Goal: Task Accomplishment & Management: Manage account settings

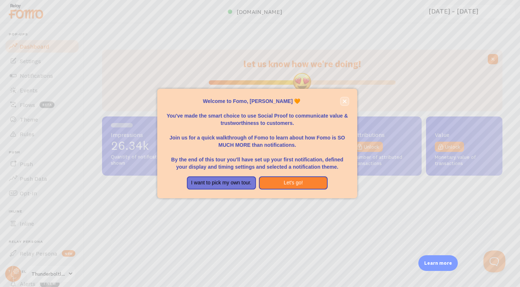
click at [346, 101] on icon "close," at bounding box center [345, 101] width 4 height 4
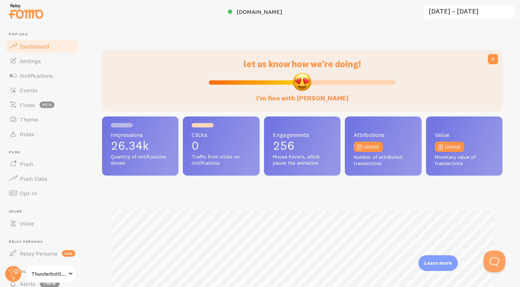
scroll to position [192, 400]
click at [33, 79] on span "Notifications" at bounding box center [36, 75] width 33 height 7
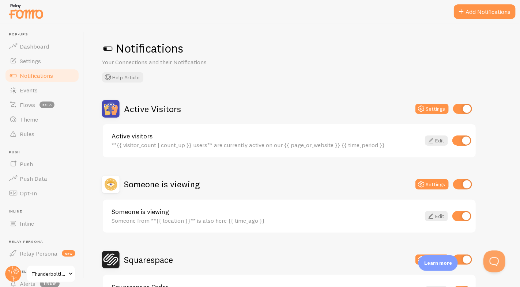
scroll to position [56, 0]
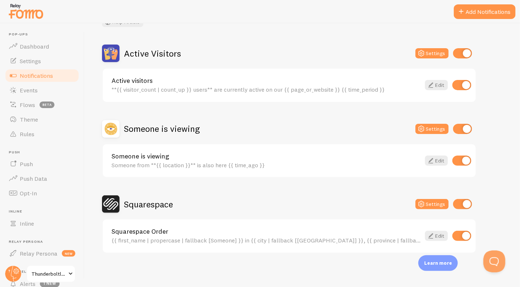
click at [460, 203] on input "checkbox" at bounding box center [462, 204] width 19 height 10
checkbox input "false"
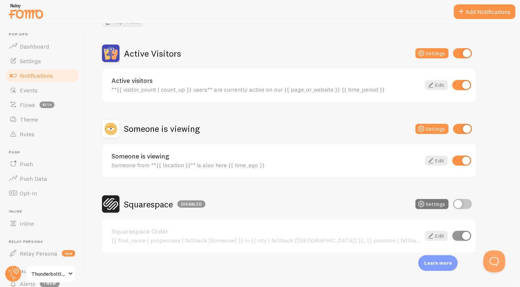
click at [439, 203] on button "Settings" at bounding box center [431, 204] width 33 height 10
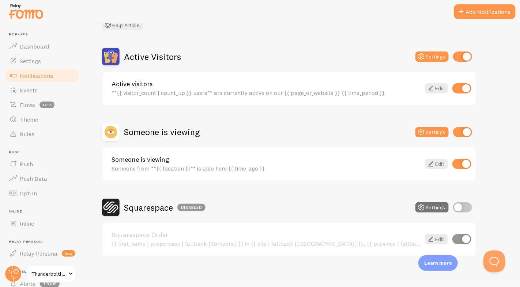
scroll to position [56, 0]
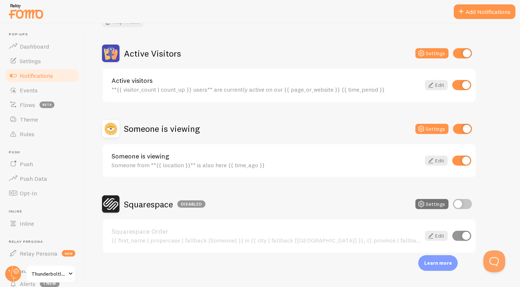
click at [465, 202] on input "checkbox" at bounding box center [462, 204] width 19 height 10
checkbox input "true"
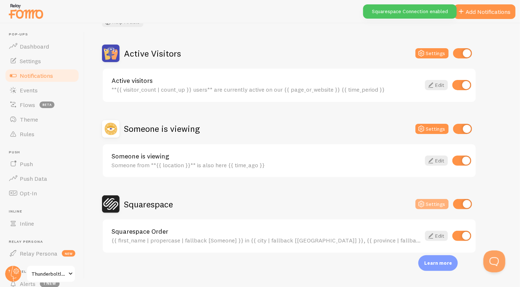
click at [436, 204] on button "Settings" at bounding box center [431, 204] width 33 height 10
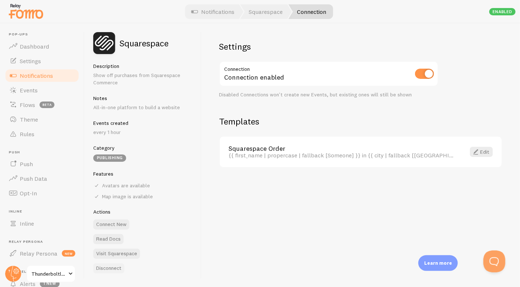
click at [110, 268] on button "Disconnect" at bounding box center [108, 269] width 31 height 10
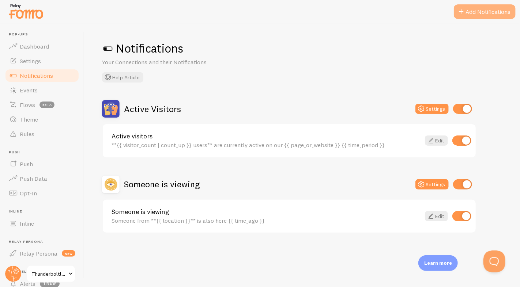
click at [493, 12] on button "Add Notifications" at bounding box center [485, 11] width 62 height 15
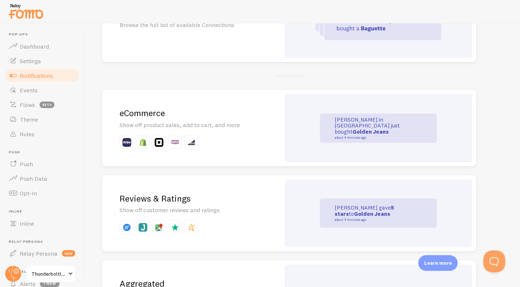
scroll to position [120, 0]
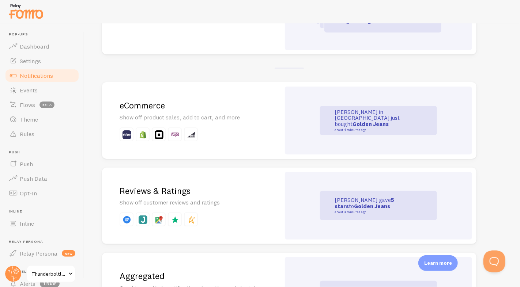
click at [242, 144] on div "eCommerce Show off product sales, add to cart, and more" at bounding box center [191, 120] width 178 height 77
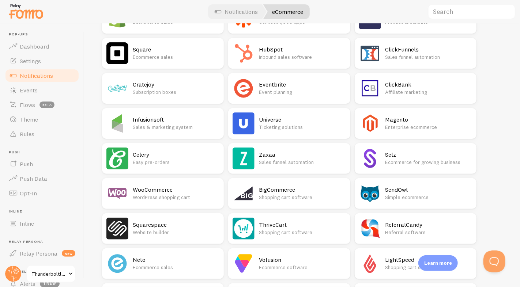
scroll to position [167, 0]
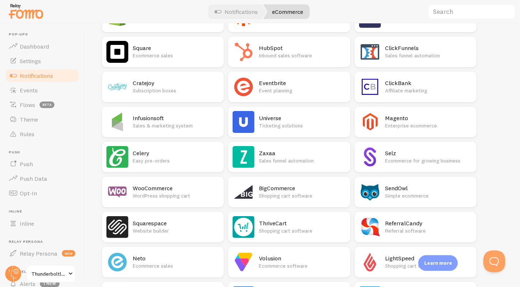
click at [191, 229] on p "Website builder" at bounding box center [176, 230] width 87 height 7
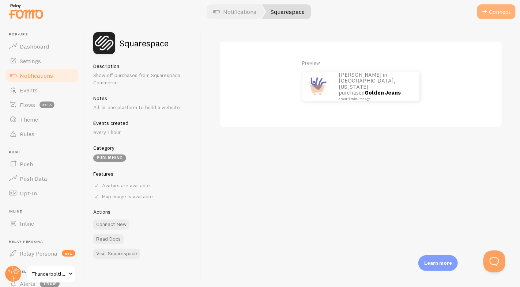
click at [505, 12] on button "Connect" at bounding box center [496, 11] width 38 height 15
click at [503, 12] on button "Connect" at bounding box center [496, 11] width 38 height 15
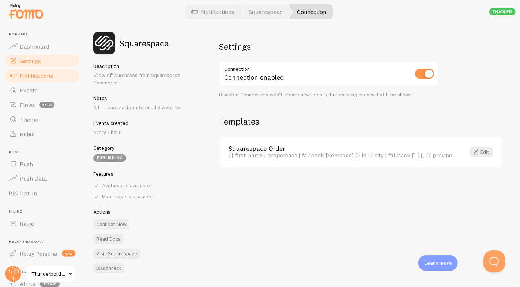
click at [53, 62] on link "Settings" at bounding box center [41, 61] width 75 height 15
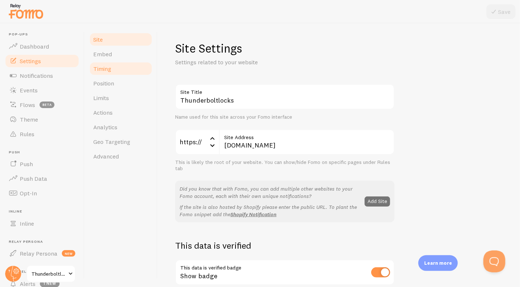
click at [103, 68] on span "Timing" at bounding box center [102, 68] width 18 height 7
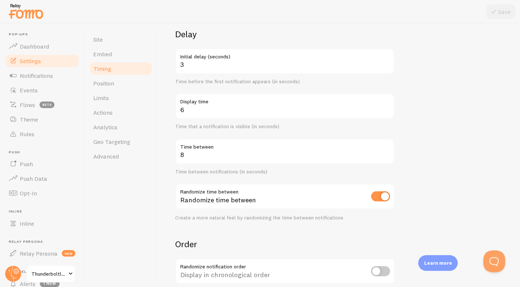
scroll to position [59, 0]
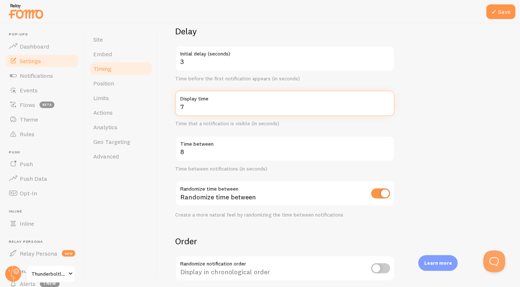
type input "7"
click at [388, 104] on input "7" at bounding box center [284, 104] width 219 height 26
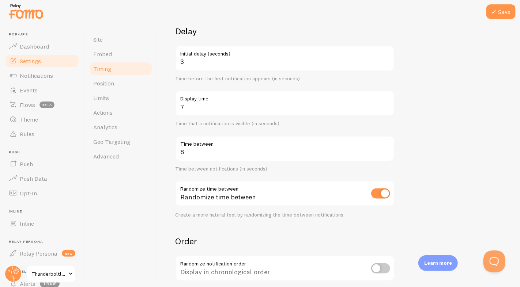
click at [374, 192] on input "checkbox" at bounding box center [380, 194] width 19 height 10
checkbox input "false"
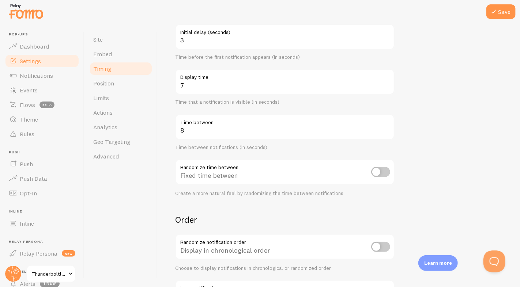
scroll to position [80, 0]
drag, startPoint x: 503, startPoint y: 7, endPoint x: 502, endPoint y: 11, distance: 3.8
click at [503, 8] on button "Save" at bounding box center [500, 11] width 29 height 15
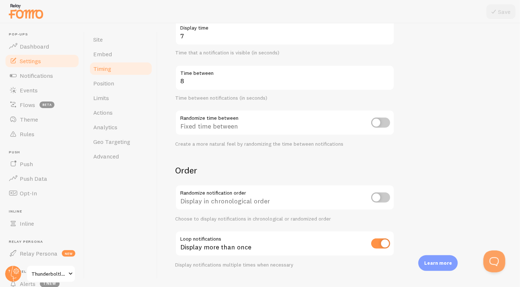
scroll to position [144, 0]
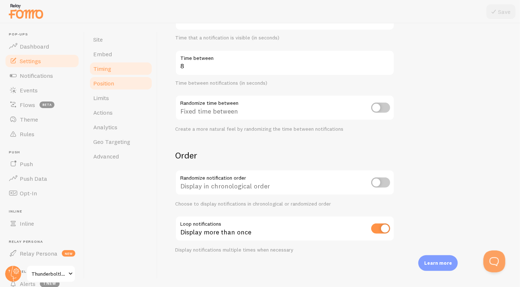
click at [101, 86] on span "Position" at bounding box center [103, 83] width 21 height 7
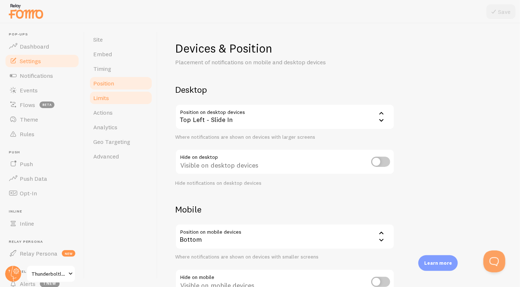
click at [105, 101] on span "Limits" at bounding box center [101, 97] width 16 height 7
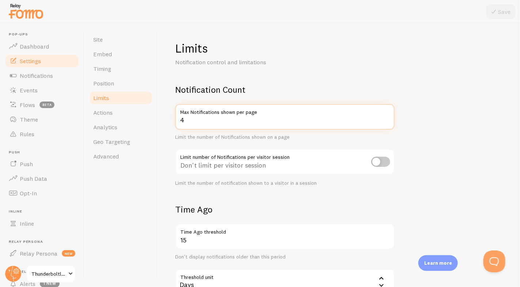
click at [291, 120] on input "4" at bounding box center [284, 117] width 219 height 26
click at [389, 119] on input "5" at bounding box center [284, 117] width 219 height 26
type input "6"
click at [389, 119] on input "6" at bounding box center [284, 117] width 219 height 26
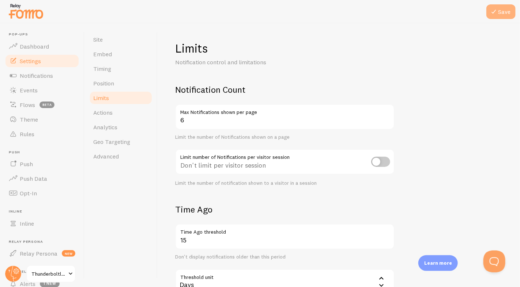
click at [497, 10] on icon at bounding box center [493, 11] width 9 height 9
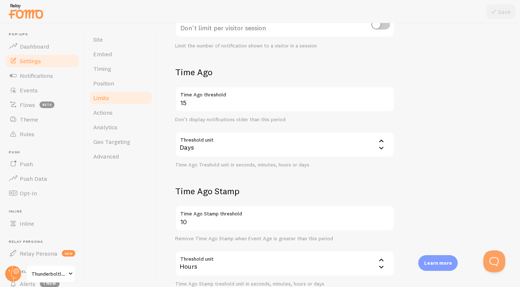
scroll to position [186, 0]
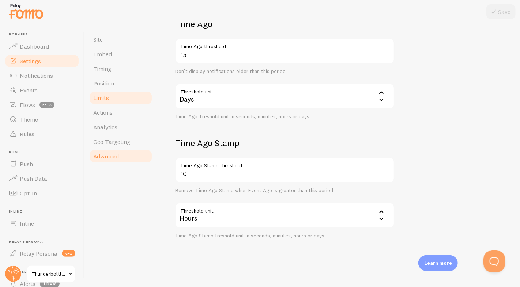
click at [112, 163] on link "Advanced" at bounding box center [121, 156] width 64 height 15
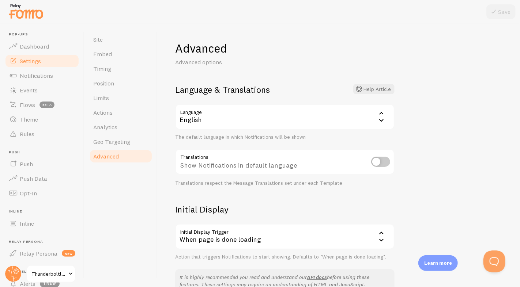
click at [366, 231] on div "When page is done loading" at bounding box center [284, 237] width 219 height 26
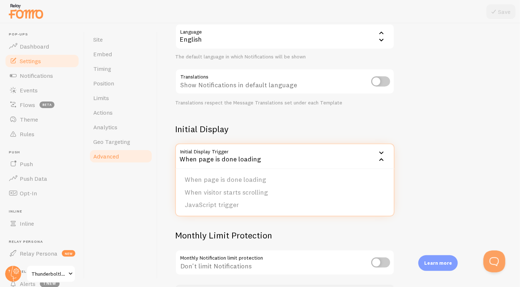
scroll to position [127, 0]
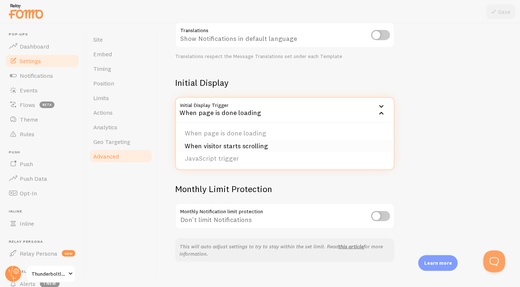
click at [210, 146] on li "When visitor starts scrolling" at bounding box center [285, 146] width 218 height 13
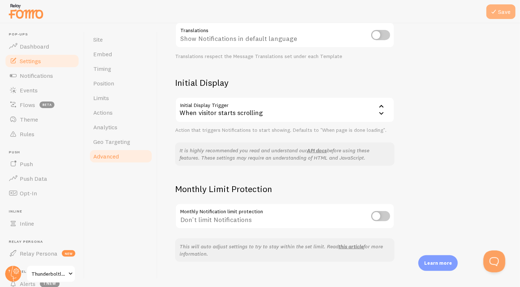
click at [511, 12] on button "Save" at bounding box center [500, 11] width 29 height 15
click at [40, 76] on span "Notifications" at bounding box center [36, 75] width 33 height 7
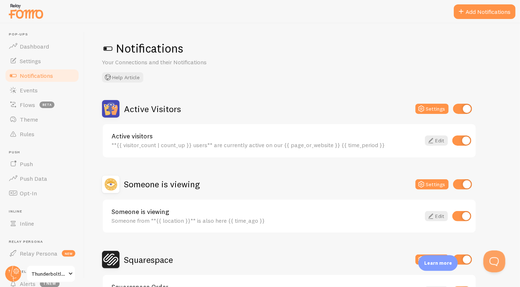
scroll to position [1, 0]
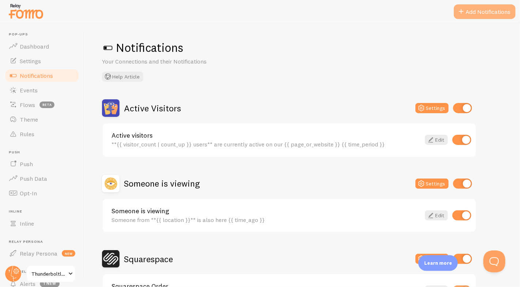
click at [473, 13] on button "Add Notifications" at bounding box center [485, 11] width 62 height 15
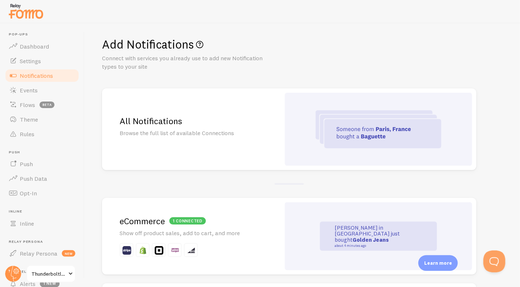
scroll to position [5, 0]
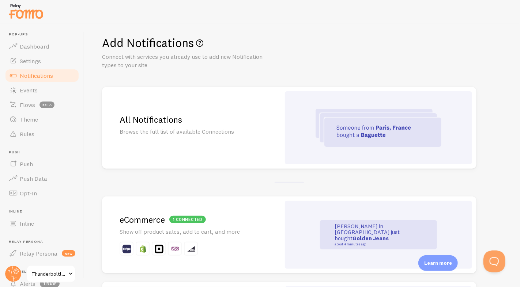
click at [256, 121] on h2 "All Notifications" at bounding box center [191, 119] width 143 height 11
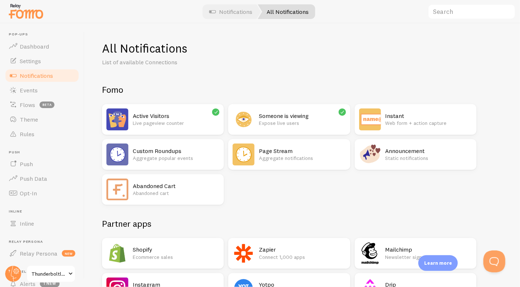
click at [206, 149] on h2 "Custom Roundups" at bounding box center [176, 151] width 87 height 8
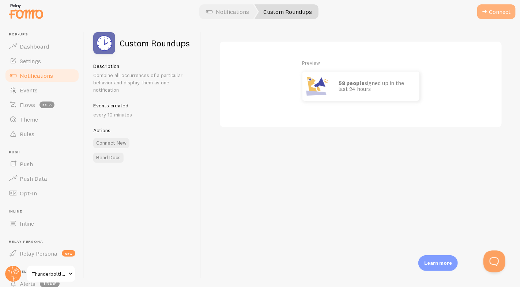
click at [491, 11] on button "Connect" at bounding box center [496, 11] width 38 height 15
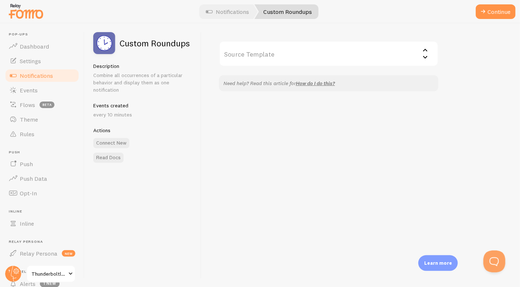
click at [339, 53] on input "Source Template" at bounding box center [328, 54] width 219 height 26
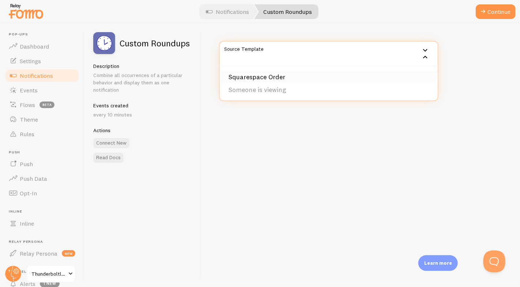
click at [268, 77] on li "Squarespace Order" at bounding box center [329, 77] width 218 height 13
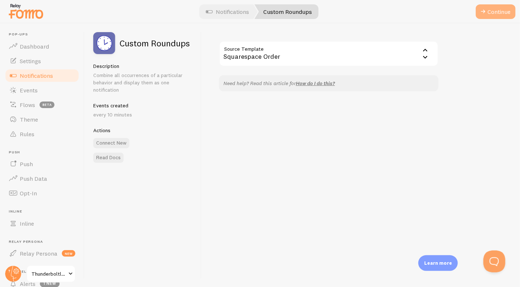
click at [493, 12] on button "Continue" at bounding box center [496, 11] width 40 height 15
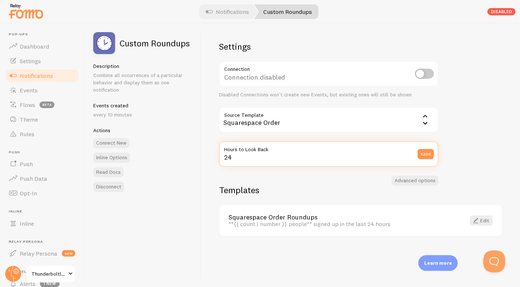
click at [340, 158] on input "24" at bounding box center [328, 155] width 219 height 26
drag, startPoint x: 231, startPoint y: 158, endPoint x: 221, endPoint y: 159, distance: 11.0
click at [221, 159] on input "24" at bounding box center [328, 155] width 219 height 26
type input "48"
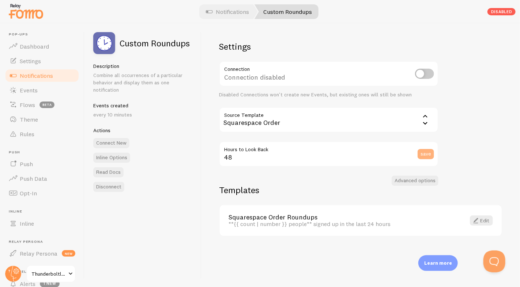
click at [432, 154] on button "save" at bounding box center [426, 154] width 16 height 10
click at [314, 226] on div "**{{ count | number }} people** signed up in the last 24 hours" at bounding box center [343, 224] width 228 height 7
click at [481, 219] on link "Edit" at bounding box center [481, 221] width 23 height 10
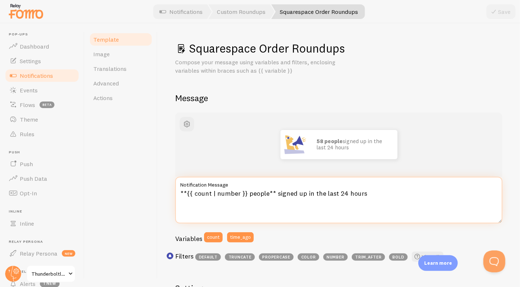
drag, startPoint x: 278, startPoint y: 195, endPoint x: 340, endPoint y: 195, distance: 62.5
click at [340, 195] on textarea "**{{ count | number }} people** signed up in the last 24 hours" at bounding box center [338, 200] width 327 height 47
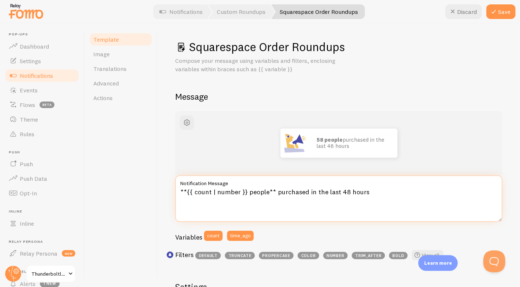
scroll to position [3, 0]
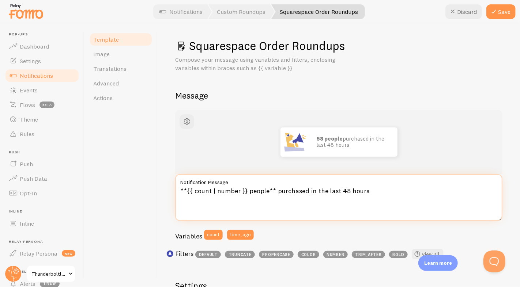
drag, startPoint x: 275, startPoint y: 195, endPoint x: 302, endPoint y: 194, distance: 27.5
click at [302, 194] on textarea "**{{ count | number }} people** purchased in the last 48 hours" at bounding box center [338, 197] width 327 height 47
click at [308, 193] on textarea "**{{ count | number }} people** purchased in the last 48 hours" at bounding box center [338, 197] width 327 height 47
drag, startPoint x: 306, startPoint y: 191, endPoint x: 363, endPoint y: 193, distance: 56.3
click at [363, 193] on textarea "**{{ count | number }} people** purchased in the last 48 hours" at bounding box center [338, 197] width 327 height 47
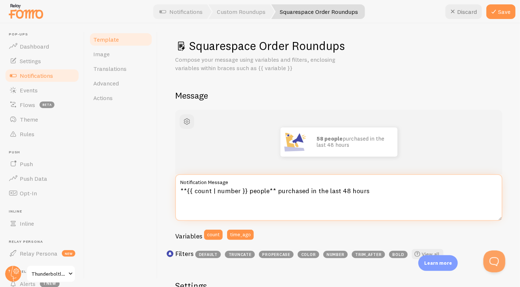
drag, startPoint x: 275, startPoint y: 192, endPoint x: 362, endPoint y: 193, distance: 87.4
click at [362, 193] on textarea "**{{ count | number }} people** purchased in the last 48 hours" at bounding box center [338, 197] width 327 height 47
click at [368, 195] on textarea "**{{ count | number }} people** purchased in the last 48 hours" at bounding box center [338, 197] width 327 height 47
type textarea "**{{ count | number }} people** purchased in the last 48 hours"
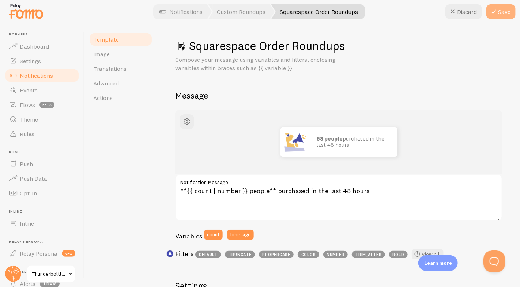
click at [502, 13] on button "Save" at bounding box center [500, 11] width 29 height 15
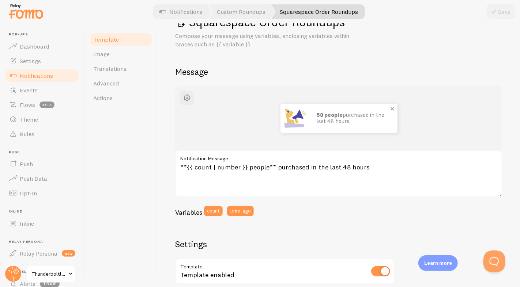
scroll to position [26, 0]
click at [100, 57] on span "Image" at bounding box center [101, 53] width 16 height 7
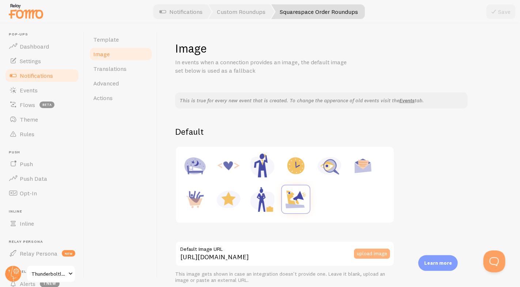
click at [377, 254] on button "upload image" at bounding box center [372, 254] width 36 height 10
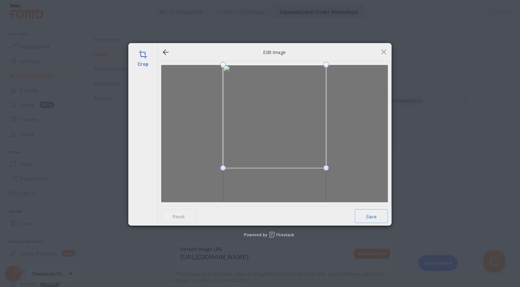
click at [289, 92] on span at bounding box center [274, 116] width 103 height 103
click at [312, 146] on div at bounding box center [268, 110] width 90 height 90
click at [236, 68] on div at bounding box center [269, 111] width 87 height 87
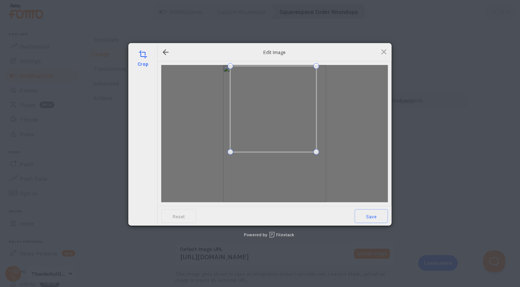
click at [271, 92] on span at bounding box center [273, 109] width 86 height 86
click at [302, 141] on span at bounding box center [304, 139] width 6 height 6
click at [291, 123] on span at bounding box center [275, 104] width 71 height 71
click at [319, 148] on span at bounding box center [316, 146] width 6 height 6
click at [372, 219] on span "Save" at bounding box center [371, 217] width 33 height 14
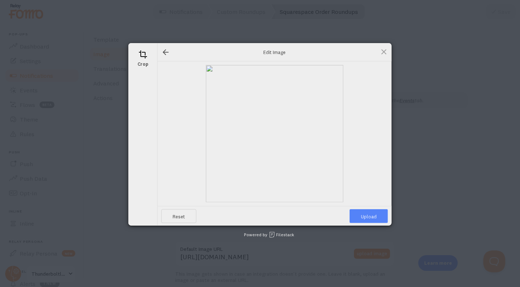
click at [373, 221] on span "Upload" at bounding box center [369, 217] width 38 height 14
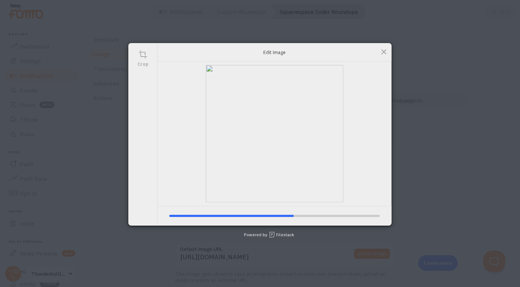
type input "https://process.filestackapi.com/ApqhzE1ldTzuKSj33adqez/resize=width:170,height…"
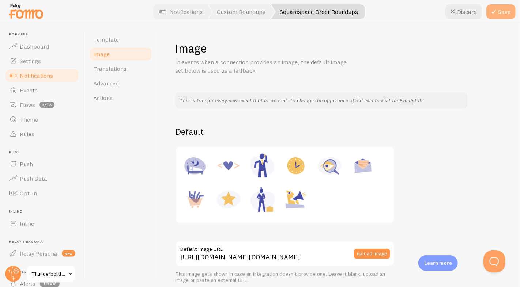
click at [504, 14] on button "Save" at bounding box center [500, 11] width 29 height 15
click at [104, 43] on span "Template" at bounding box center [106, 39] width 26 height 7
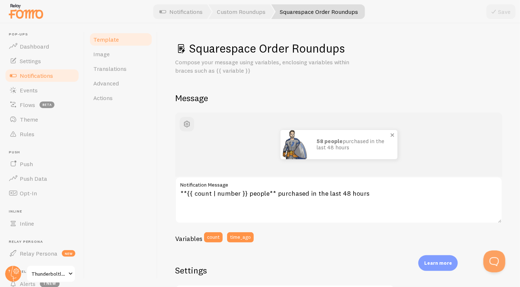
drag, startPoint x: 349, startPoint y: 148, endPoint x: 315, endPoint y: 138, distance: 36.1
click at [315, 138] on div "58 people purchased in the last 48 hours" at bounding box center [354, 144] width 88 height 29
click at [357, 147] on p "58 people purchased in the last 48 hours" at bounding box center [353, 145] width 73 height 12
drag, startPoint x: 349, startPoint y: 148, endPoint x: 312, endPoint y: 141, distance: 37.3
click at [312, 141] on div "58 people purchased in the last 48 hours" at bounding box center [354, 144] width 88 height 29
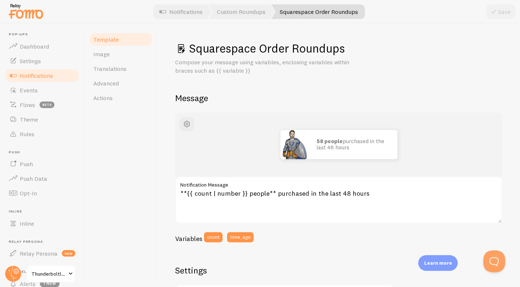
copy p "58 people purchased in the last 48 hours"
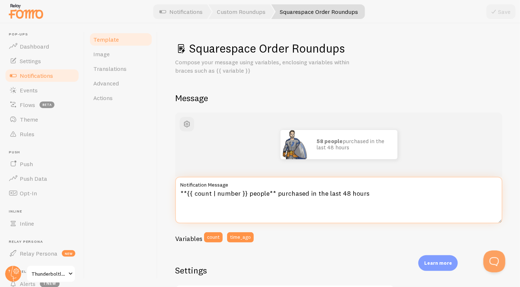
drag, startPoint x: 287, startPoint y: 195, endPoint x: 363, endPoint y: 198, distance: 76.1
click at [363, 198] on textarea "**{{ count | number }} people** purchased in the last 48 hours" at bounding box center [338, 200] width 327 height 47
paste textarea "ortified their vans against theft"
click at [275, 194] on textarea "**{{ count | number }} people** ortified their vans against theft" at bounding box center [338, 200] width 327 height 47
click at [372, 194] on textarea "**{{ count | number }} people** fortified their vans against theft" at bounding box center [338, 200] width 327 height 47
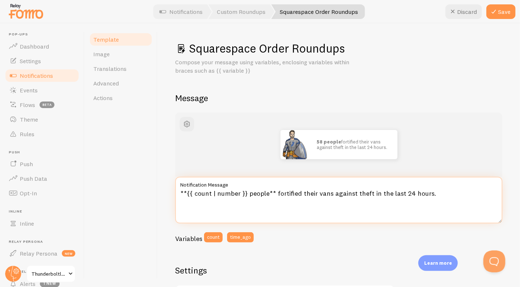
drag, startPoint x: 400, startPoint y: 193, endPoint x: 445, endPoint y: 192, distance: 45.4
click at [445, 192] on textarea "**{{ count | number }} people** fortified their vans against theft in the last …" at bounding box center [338, 200] width 327 height 47
type textarea "**{{ count | number }} people** fortified their vans against theft in the last …"
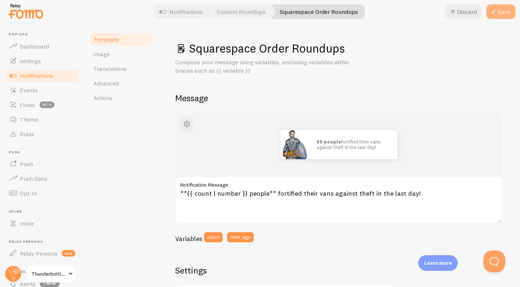
click at [505, 14] on button "Save" at bounding box center [500, 11] width 29 height 15
click at [62, 75] on link "Notifications" at bounding box center [41, 75] width 75 height 15
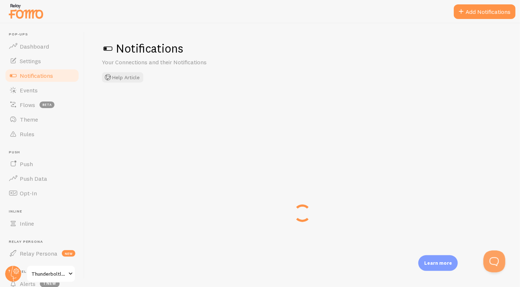
checkbox input "false"
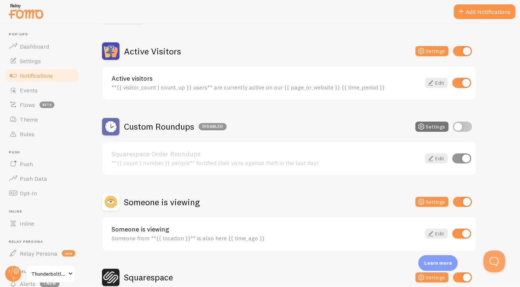
scroll to position [61, 0]
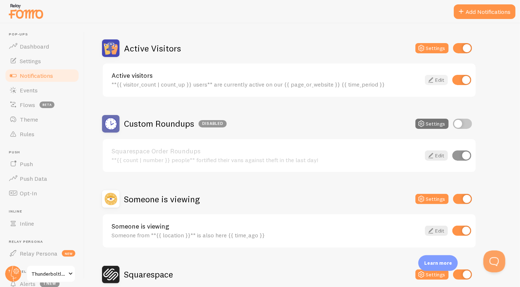
click at [438, 79] on link "Edit" at bounding box center [436, 80] width 23 height 10
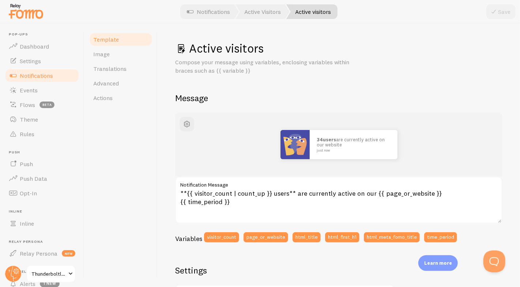
click at [49, 76] on span "Notifications" at bounding box center [36, 75] width 33 height 7
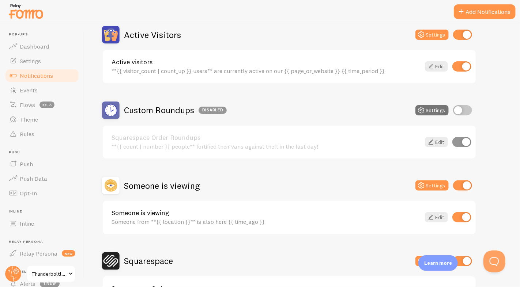
scroll to position [74, 0]
click at [440, 68] on link "Edit" at bounding box center [436, 66] width 23 height 10
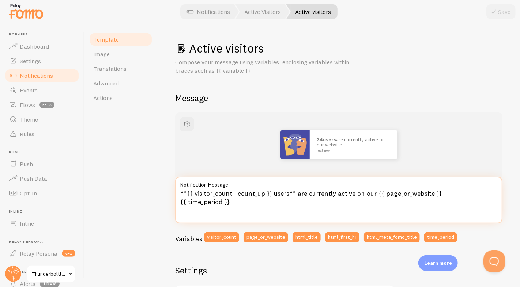
drag, startPoint x: 334, startPoint y: 195, endPoint x: 351, endPoint y: 195, distance: 17.9
click at [351, 195] on textarea "**{{ visitor_count | count_up }} users** are currently active on our {{ page_or…" at bounding box center [338, 200] width 327 height 47
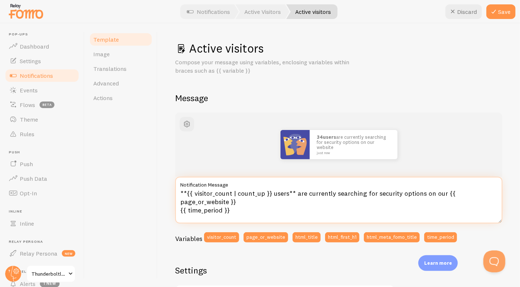
drag, startPoint x: 296, startPoint y: 195, endPoint x: 440, endPoint y: 194, distance: 144.5
click at [440, 194] on textarea "**{{ visitor_count | count_up }} users** are currently searching for security o…" at bounding box center [338, 200] width 327 height 47
paste textarea "shopping for security options"
click at [306, 195] on textarea "**{{ visitor_count | count_up }} users** are shopping for security options on o…" at bounding box center [338, 200] width 327 height 47
click at [305, 193] on textarea "**{{ visitor_count | count_up }} users** are shopping for security options on o…" at bounding box center [338, 200] width 327 height 47
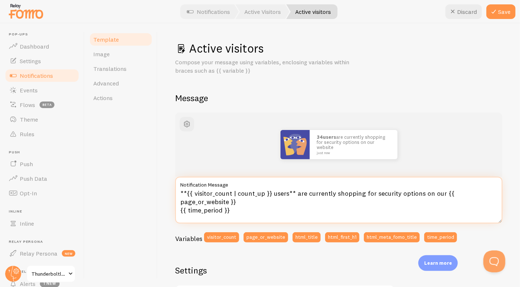
drag, startPoint x: 332, startPoint y: 195, endPoint x: 306, endPoint y: 195, distance: 26.0
click at [306, 195] on textarea "**{{ visitor_count | count_up }} users** are currently shopping for security op…" at bounding box center [338, 200] width 327 height 47
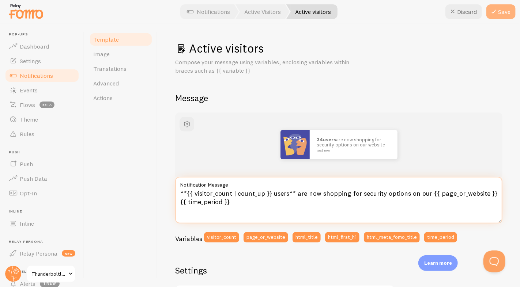
type textarea "**{{ visitor_count | count_up }} users** are now shopping for security options …"
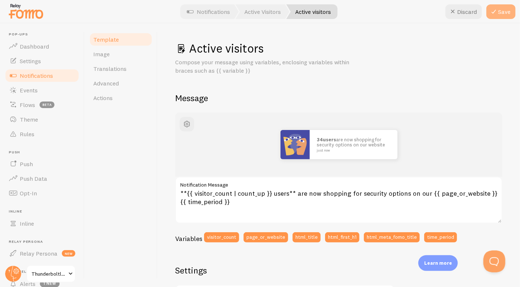
click at [506, 16] on button "Save" at bounding box center [500, 11] width 29 height 15
click at [39, 75] on span "Notifications" at bounding box center [36, 75] width 33 height 7
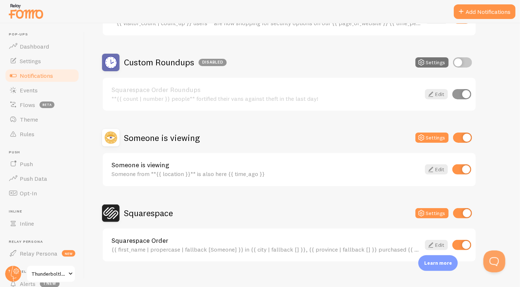
scroll to position [123, 0]
click at [440, 170] on link "Edit" at bounding box center [436, 169] width 23 height 10
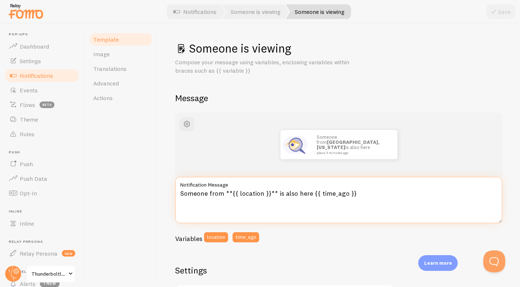
drag, startPoint x: 282, startPoint y: 195, endPoint x: 307, endPoint y: 194, distance: 25.2
click at [308, 194] on textarea "Someone from **{{ location }}** is also here {{ time_ago }}" at bounding box center [338, 200] width 327 height 47
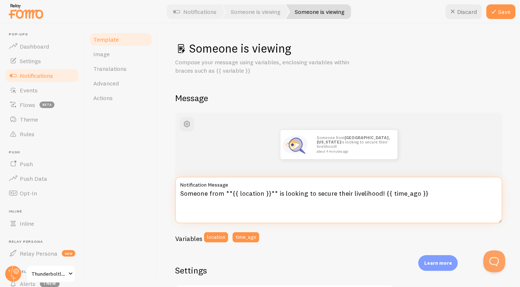
click at [350, 194] on textarea "Someone from **{{ location }}** is looking to secure their livelihood! {{ time_…" at bounding box center [338, 200] width 327 height 47
drag, startPoint x: 353, startPoint y: 193, endPoint x: 378, endPoint y: 195, distance: 25.3
click at [378, 195] on textarea "Someone from **{{ location }}** is looking to secure their livelihood! {{ time_…" at bounding box center [338, 200] width 327 height 47
drag, startPoint x: 377, startPoint y: 193, endPoint x: 405, endPoint y: 195, distance: 28.2
click at [405, 195] on textarea "Someone from **{{ location }}** is looking to secure their tools and livelihood…" at bounding box center [338, 200] width 327 height 47
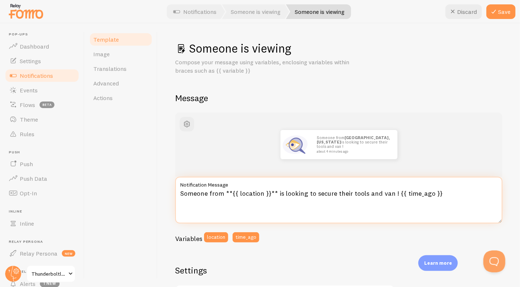
scroll to position [5, 0]
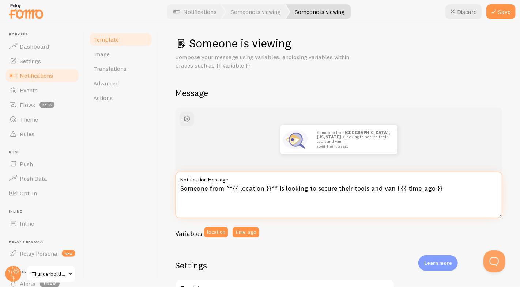
click at [391, 191] on textarea "Someone from **{{ location }}** is looking to secure their tools and van ! {{ t…" at bounding box center [338, 195] width 327 height 47
click at [379, 189] on textarea "Someone from **{{ location }}** is looking to secure their tools and van! {{ ti…" at bounding box center [338, 195] width 327 height 47
drag, startPoint x: 379, startPoint y: 189, endPoint x: 350, endPoint y: 191, distance: 28.9
click at [350, 191] on textarea "Someone from **{{ location }}** is looking to secure their tools and van! {{ ti…" at bounding box center [338, 195] width 327 height 47
type textarea "Someone from **{{ location }}** is looking to secure their van! {{ time_ago }}"
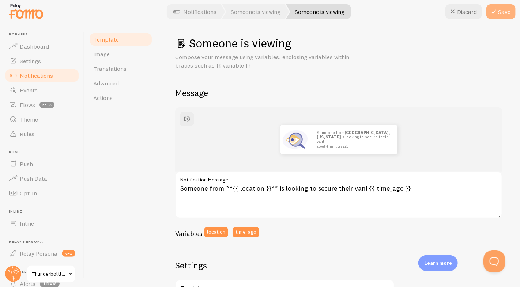
click at [507, 16] on button "Save" at bounding box center [500, 11] width 29 height 15
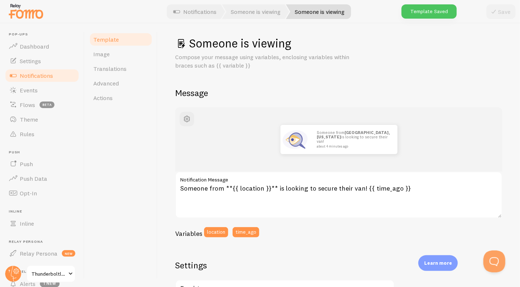
scroll to position [3, 0]
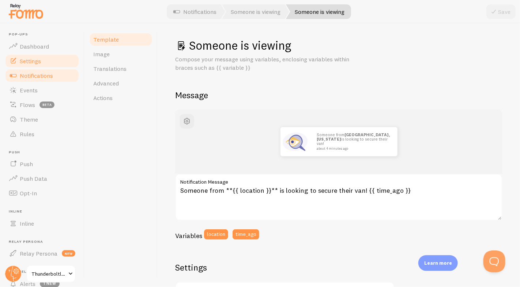
click at [45, 63] on link "Settings" at bounding box center [41, 61] width 75 height 15
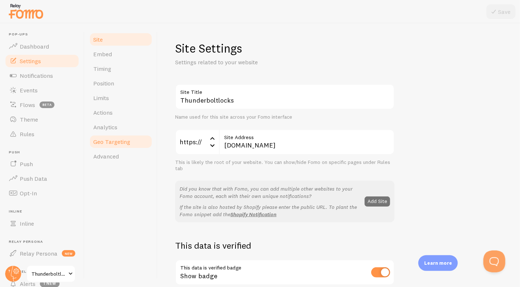
click at [118, 143] on span "Geo Targeting" at bounding box center [111, 141] width 37 height 7
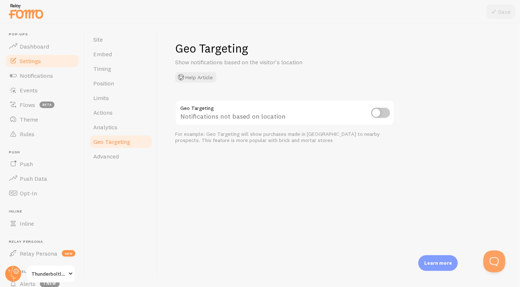
click at [385, 114] on input "checkbox" at bounding box center [380, 113] width 19 height 10
checkbox input "true"
click at [504, 13] on button "Save" at bounding box center [500, 11] width 29 height 15
click at [38, 121] on link "Theme" at bounding box center [41, 119] width 75 height 15
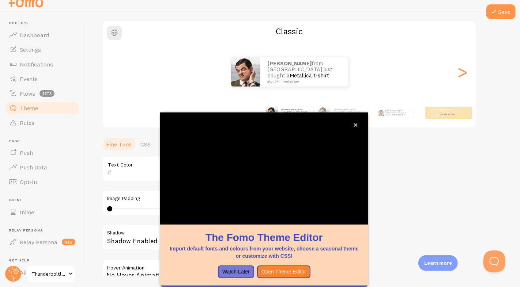
scroll to position [11, 0]
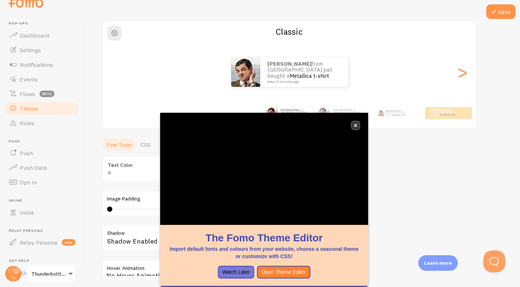
click at [358, 127] on button "close," at bounding box center [356, 126] width 8 height 8
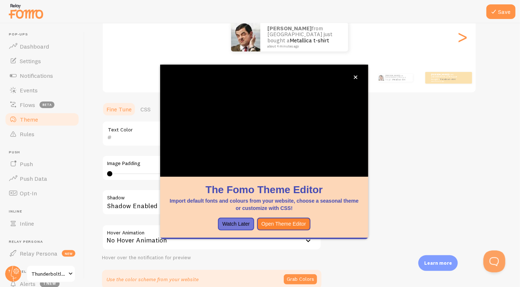
scroll to position [113, 0]
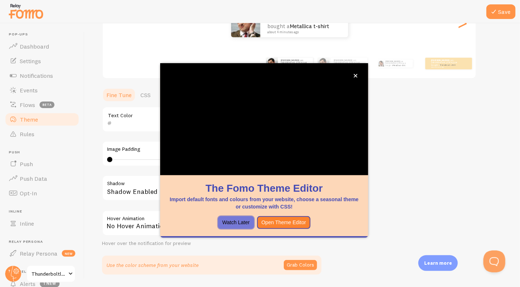
click at [234, 224] on button "Watch Later" at bounding box center [236, 222] width 36 height 13
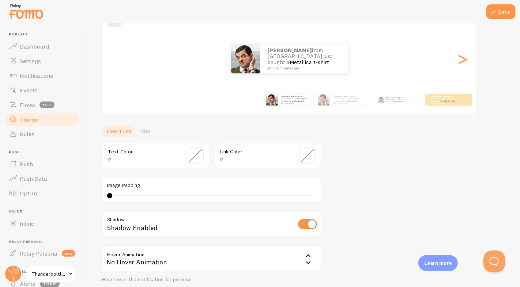
scroll to position [135, 0]
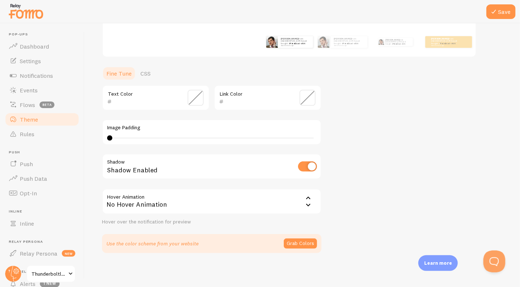
click at [50, 275] on span "Thunderboltlocks" at bounding box center [48, 274] width 35 height 9
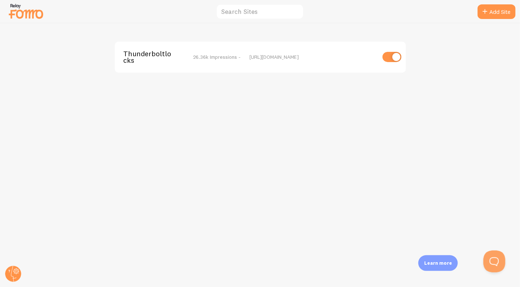
click at [144, 55] on span "Thunderboltlocks" at bounding box center [153, 57] width 59 height 14
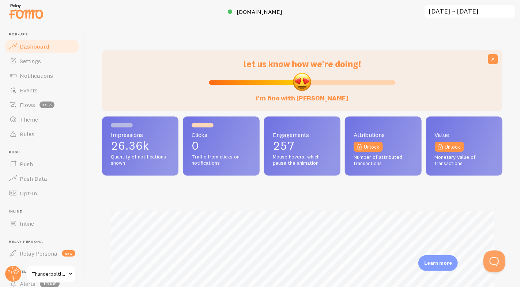
scroll to position [192, 400]
click at [33, 74] on span "Notifications" at bounding box center [36, 75] width 33 height 7
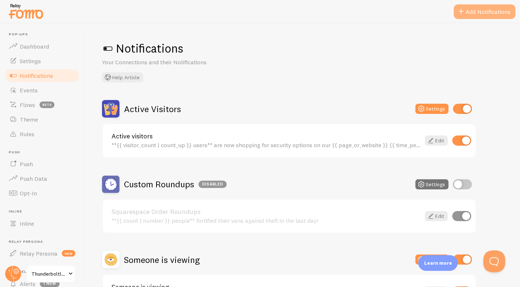
click at [484, 12] on button "Add Notifications" at bounding box center [485, 11] width 62 height 15
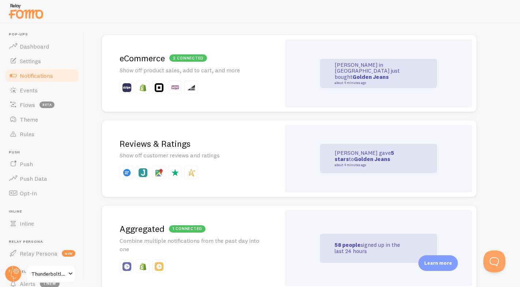
scroll to position [166, 0]
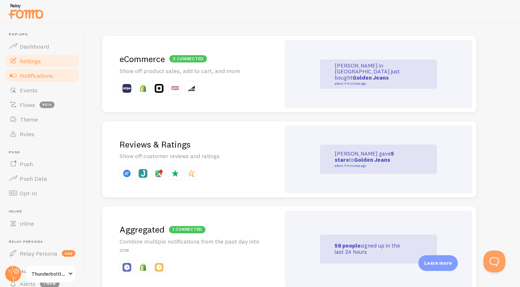
click at [37, 65] on link "Settings" at bounding box center [41, 61] width 75 height 15
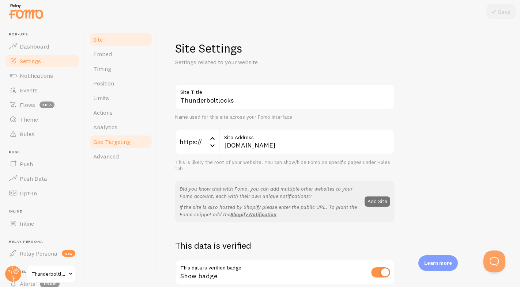
click at [109, 145] on span "Geo Targeting" at bounding box center [111, 141] width 37 height 7
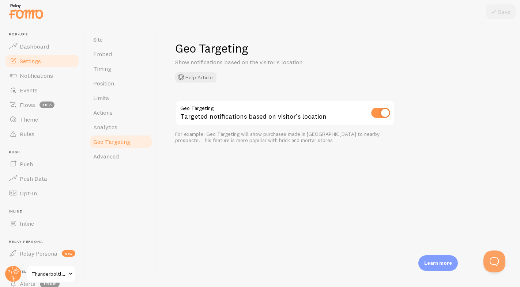
click at [379, 116] on input "checkbox" at bounding box center [380, 113] width 19 height 10
checkbox input "false"
click at [507, 11] on button "Save" at bounding box center [500, 11] width 29 height 15
click at [41, 62] on span "Settings" at bounding box center [30, 60] width 21 height 7
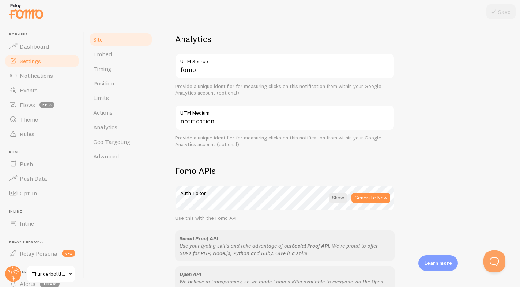
scroll to position [403, 0]
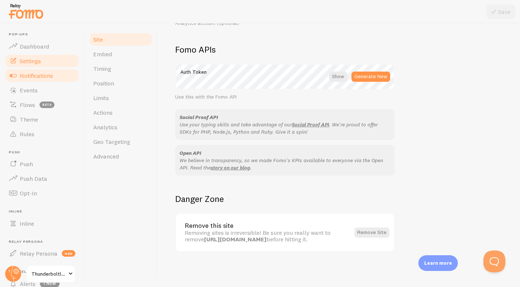
click at [36, 79] on link "Notifications" at bounding box center [41, 75] width 75 height 15
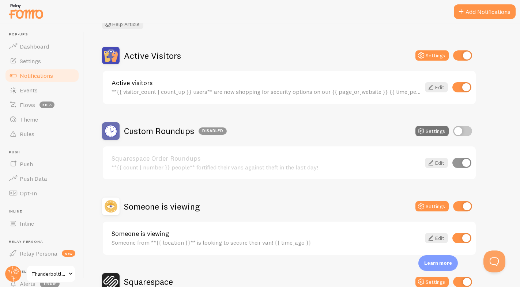
scroll to position [80, 0]
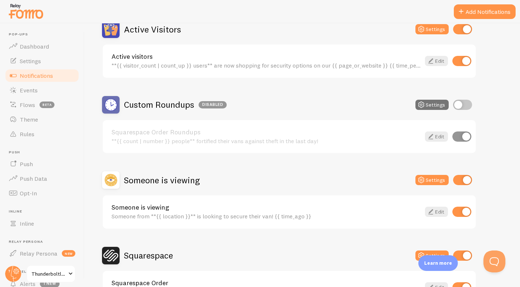
drag, startPoint x: 463, startPoint y: 103, endPoint x: 472, endPoint y: 109, distance: 11.4
click at [463, 103] on input "checkbox" at bounding box center [462, 105] width 19 height 10
checkbox input "true"
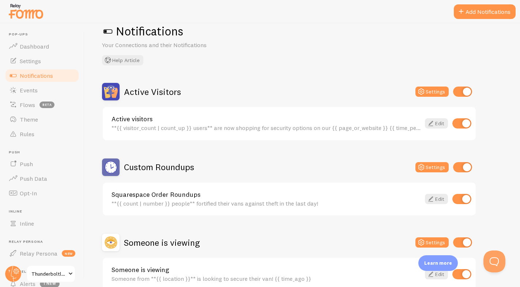
scroll to position [0, 0]
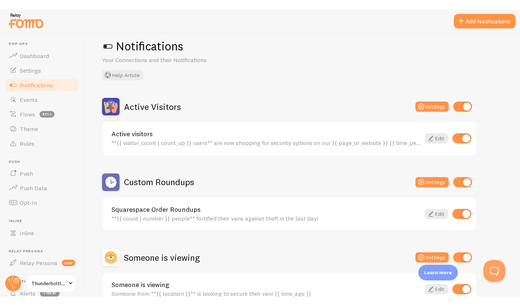
scroll to position [11, 0]
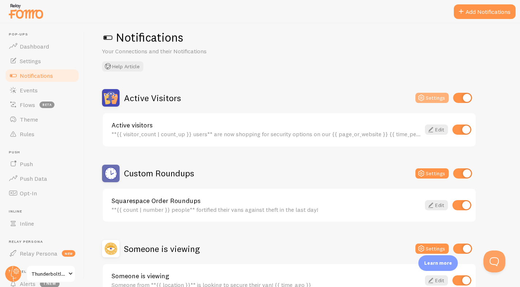
click at [424, 98] on icon at bounding box center [421, 98] width 9 height 9
